Goal: Information Seeking & Learning: Learn about a topic

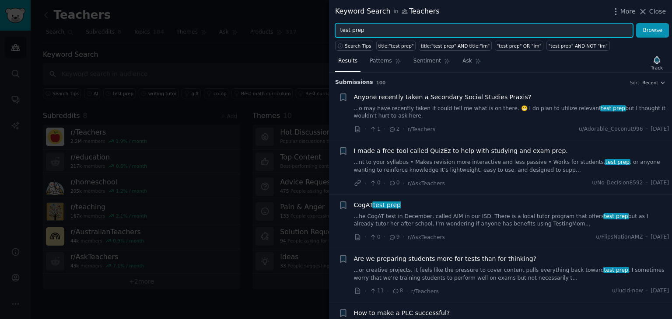
click at [474, 33] on input "test prep" at bounding box center [484, 30] width 298 height 15
type input "AI"
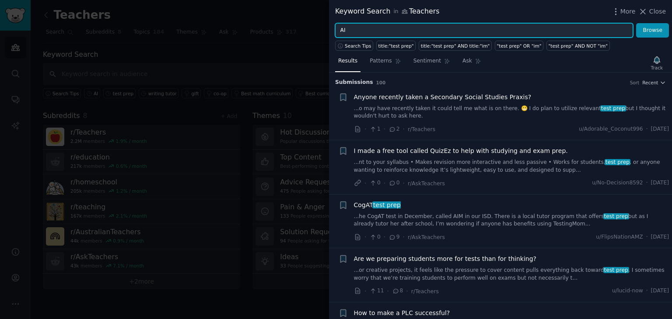
click at [636, 23] on button "Browse" at bounding box center [652, 30] width 33 height 15
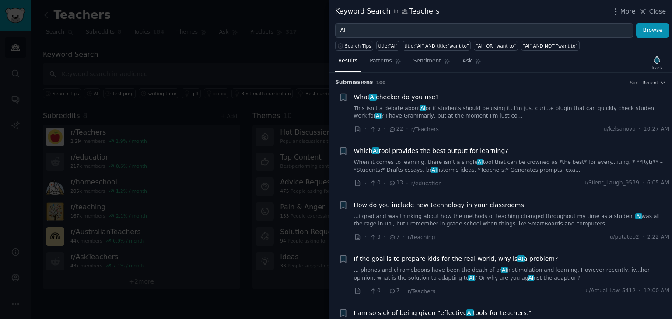
click at [450, 150] on span "Which AI tool provides the best output for learning?" at bounding box center [431, 151] width 154 height 9
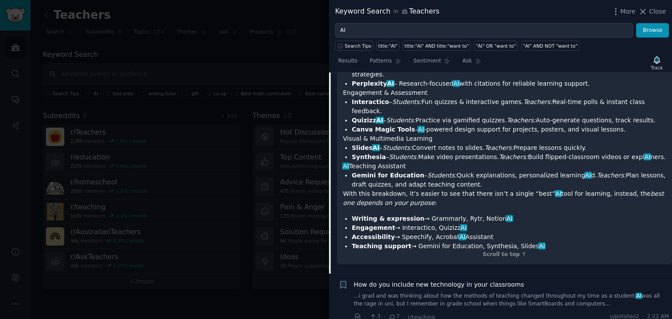
scroll to position [373, 0]
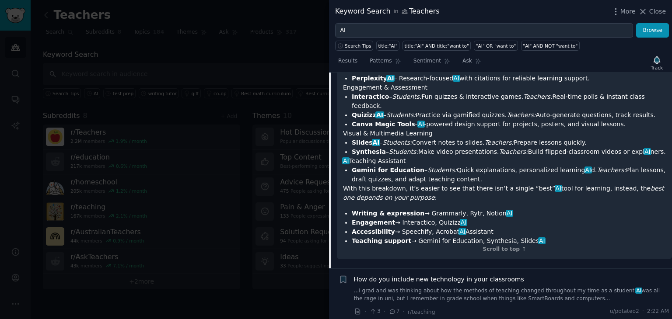
click at [430, 275] on span "How do you include new technology in your classrooms" at bounding box center [439, 279] width 170 height 9
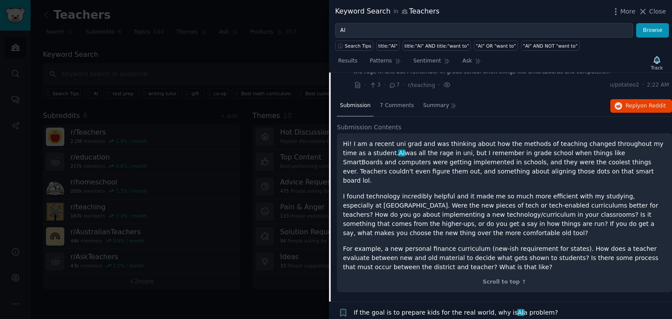
scroll to position [122, 0]
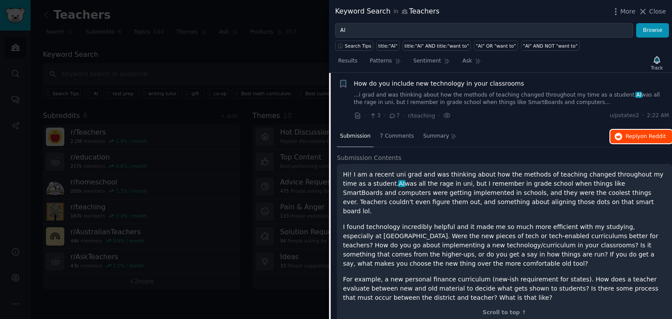
click at [651, 135] on span "on Reddit" at bounding box center [653, 136] width 25 height 6
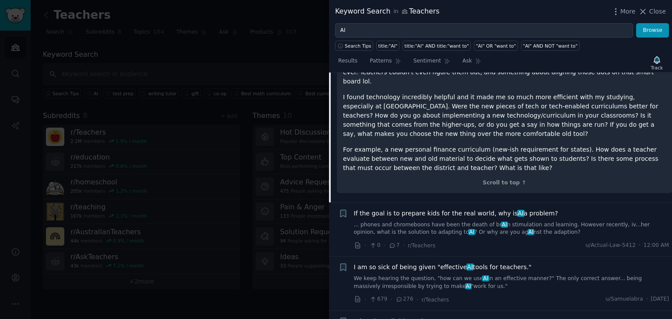
scroll to position [256, 0]
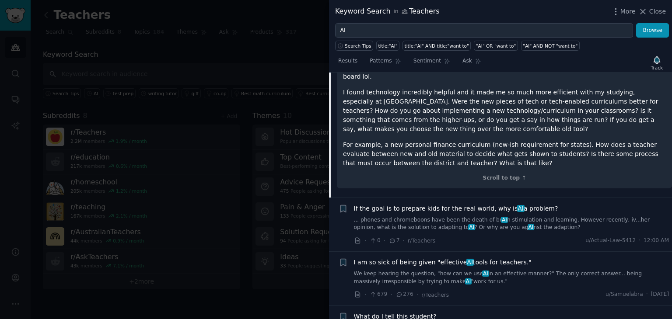
click at [431, 217] on link "... phones and chromeboons have been the death of br AI n stimulation and learn…" at bounding box center [512, 224] width 316 height 15
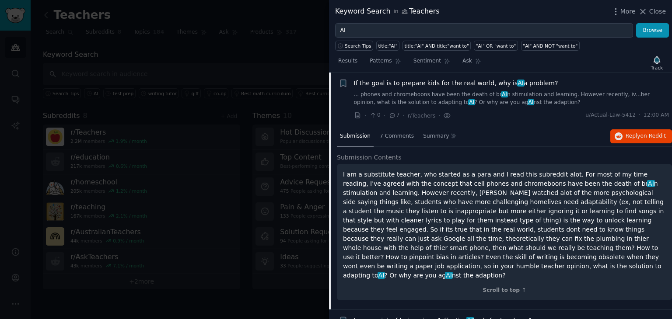
scroll to position [175, 0]
click at [641, 136] on span "on Reddit" at bounding box center [653, 136] width 25 height 6
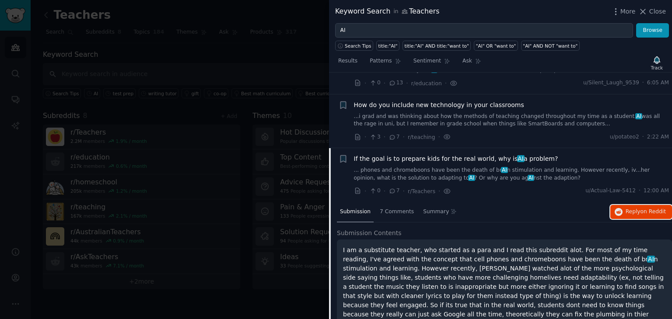
scroll to position [0, 0]
